Goal: Task Accomplishment & Management: Manage account settings

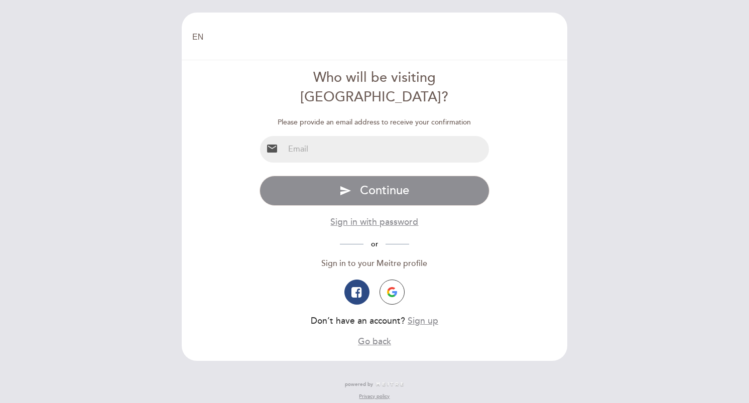
click at [335, 136] on input "email" at bounding box center [386, 149] width 205 height 27
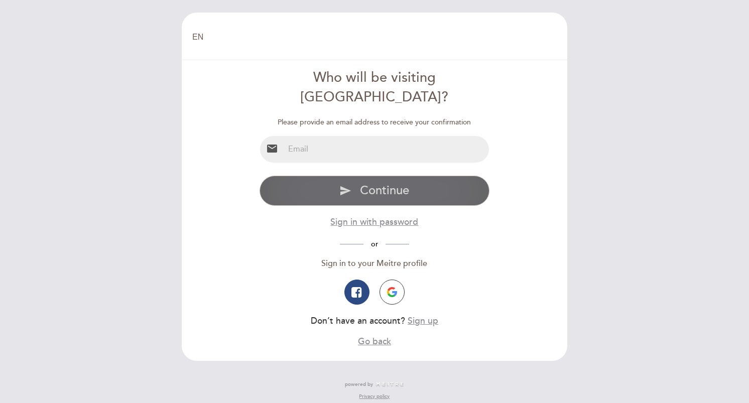
type input "[EMAIL_ADDRESS][DOMAIN_NAME]"
click at [374, 183] on span "Continue" at bounding box center [384, 190] width 49 height 15
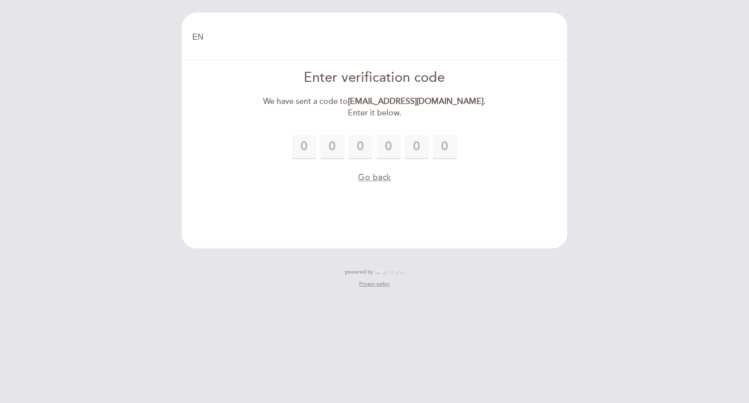
type input "8"
type input "2"
type input "9"
type input "3"
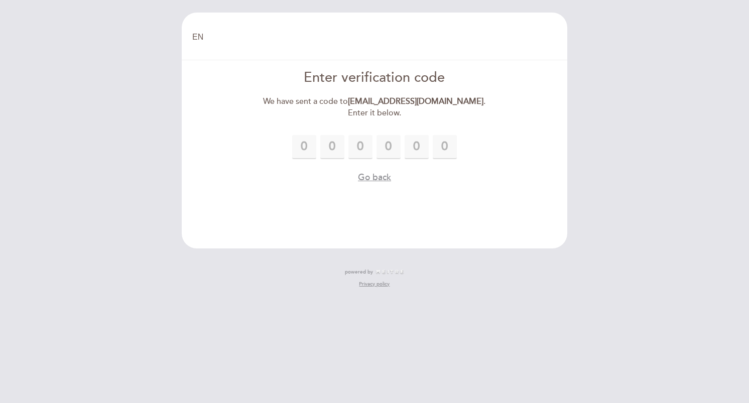
type input "6"
